Goal: Use online tool/utility: Utilize a website feature to perform a specific function

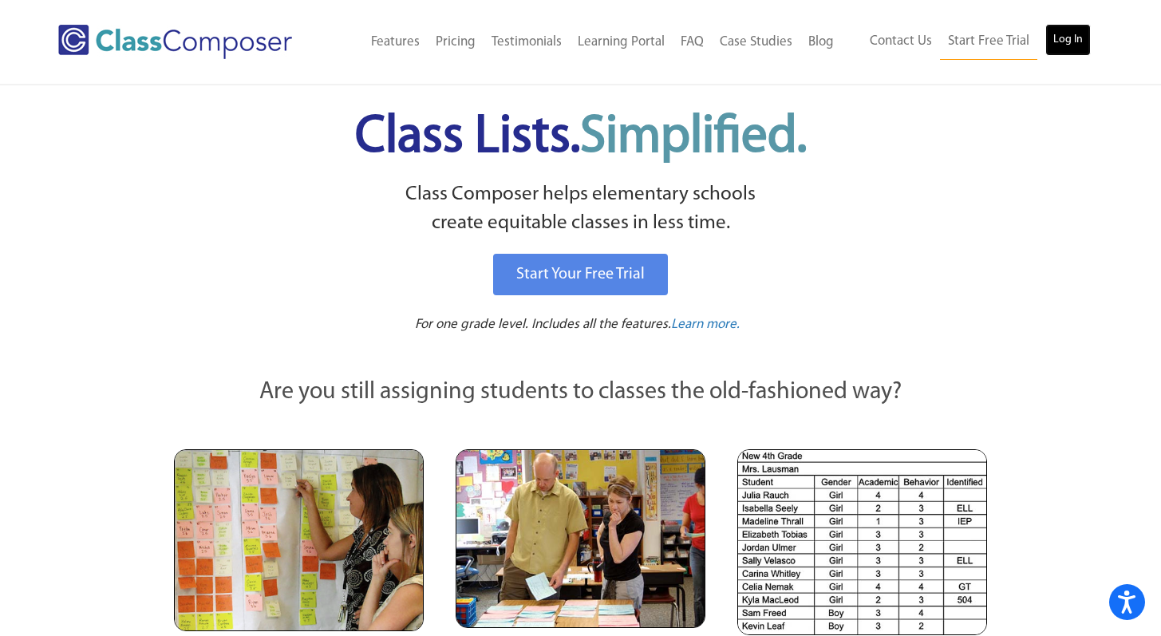
click at [1054, 42] on link "Log In" at bounding box center [1068, 40] width 45 height 32
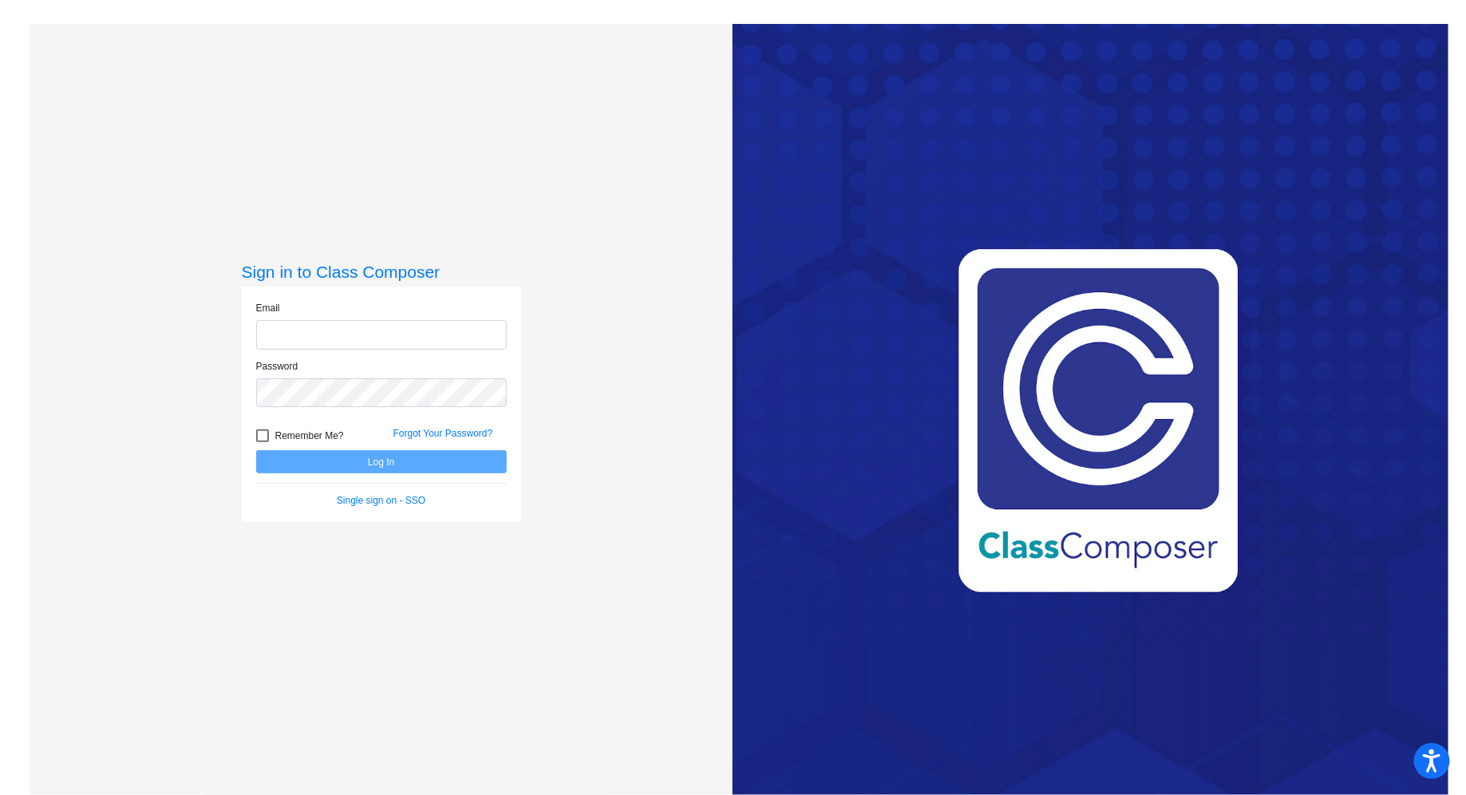
type input "edavis@sd25.org"
click at [391, 466] on button "Log In" at bounding box center [381, 461] width 251 height 23
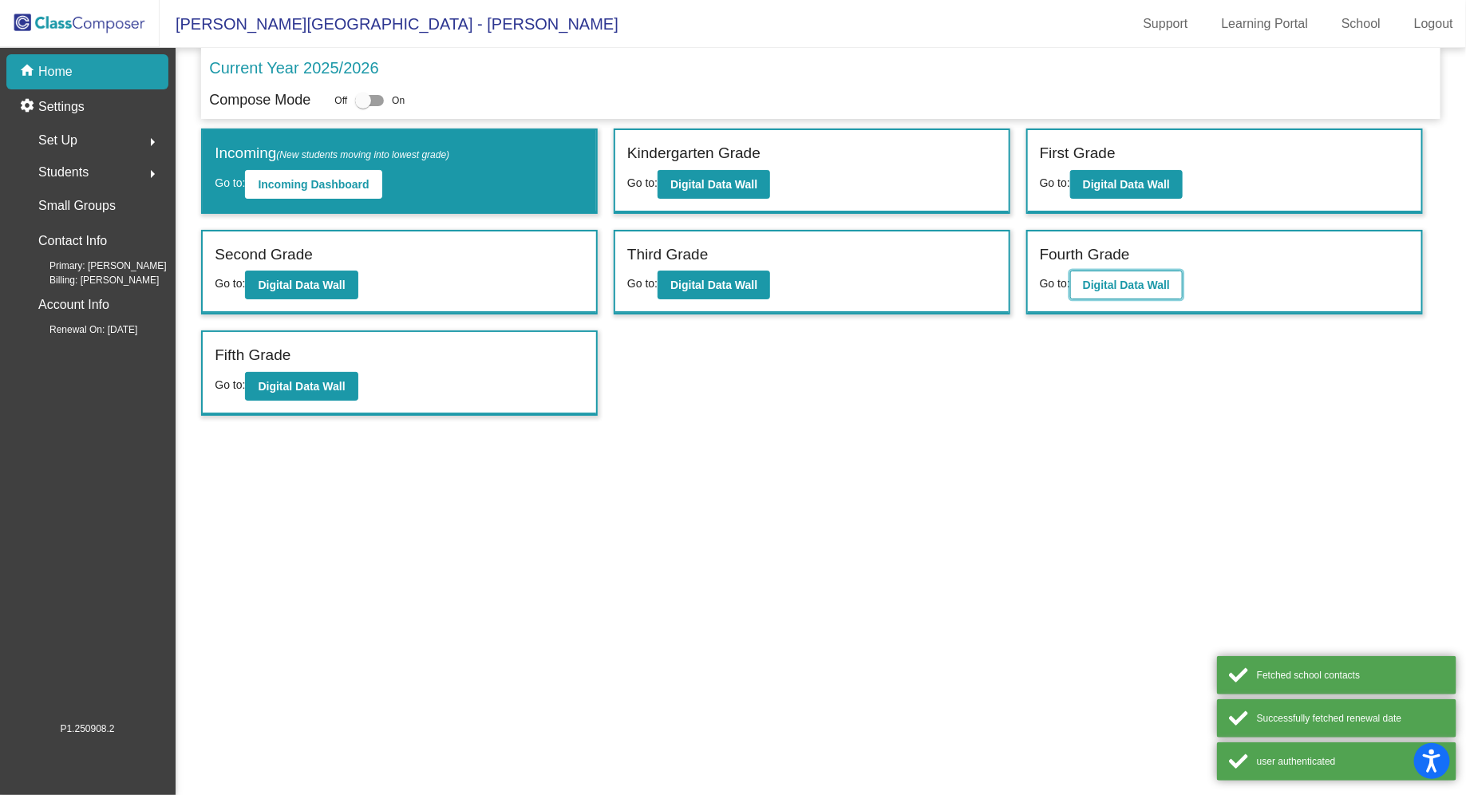
click at [1099, 283] on b "Digital Data Wall" at bounding box center [1126, 285] width 87 height 13
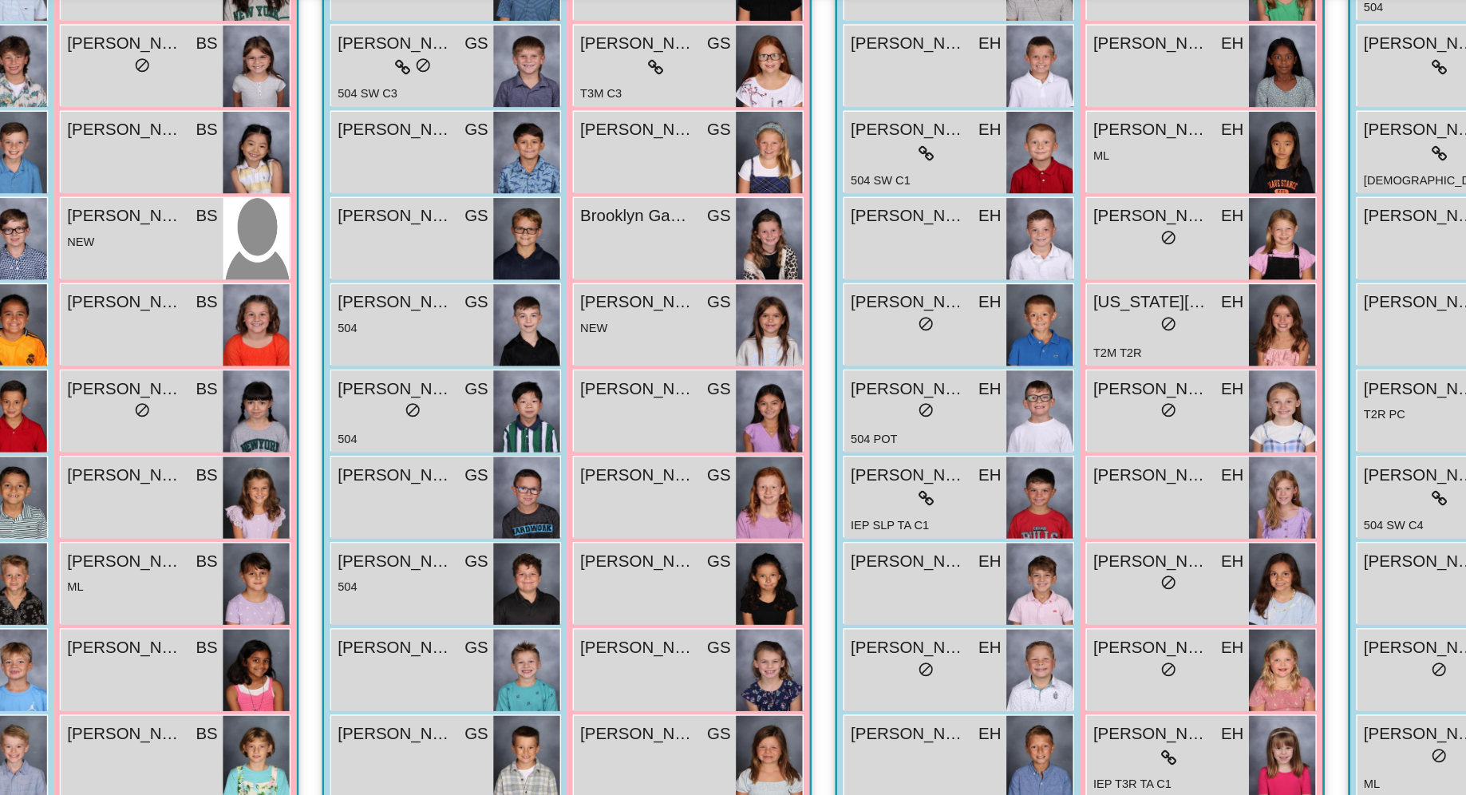
scroll to position [1159, 0]
click at [1217, 176] on img at bounding box center [1239, 149] width 45 height 56
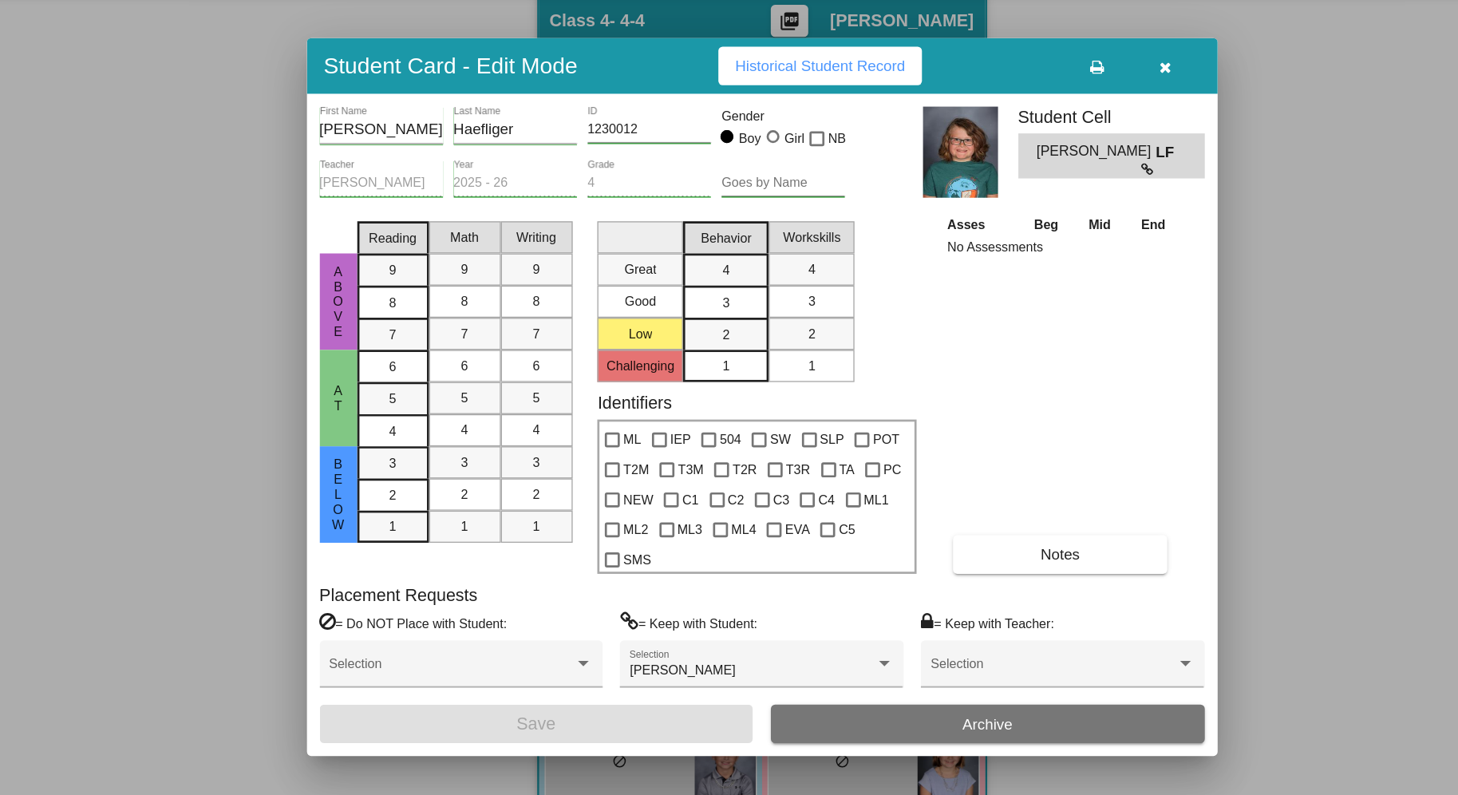
click at [1027, 160] on button "button" at bounding box center [1030, 150] width 51 height 29
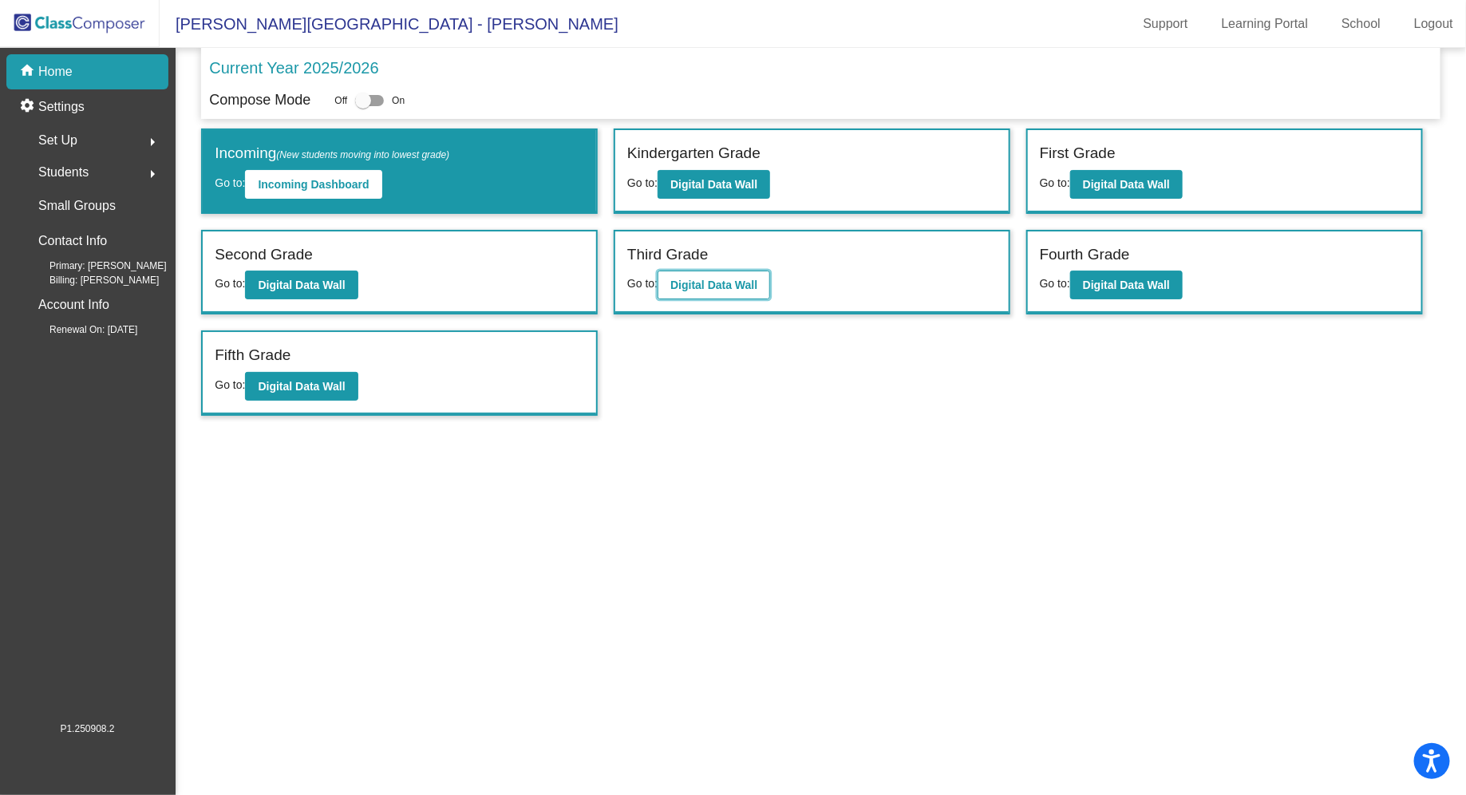
click at [733, 281] on b "Digital Data Wall" at bounding box center [714, 285] width 87 height 13
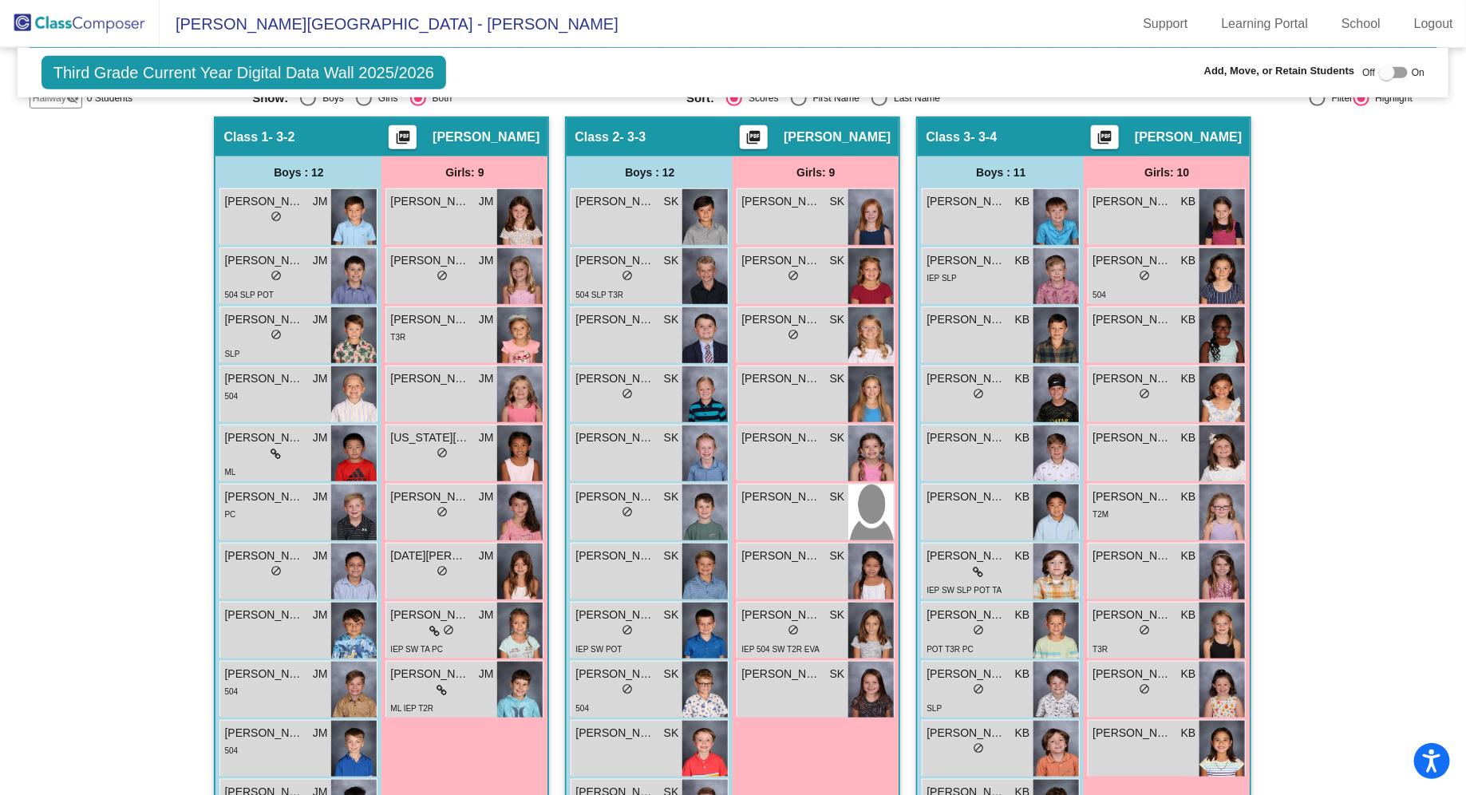
scroll to position [364, 0]
